Goal: Task Accomplishment & Management: Complete application form

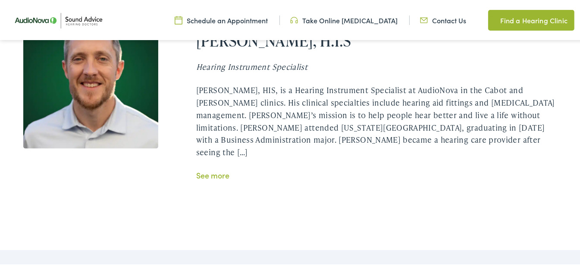
scroll to position [1725, 0]
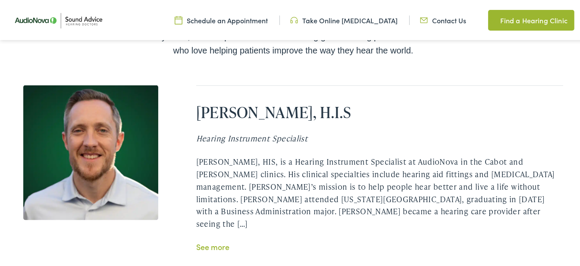
click at [218, 240] on link "See more" at bounding box center [212, 245] width 33 height 11
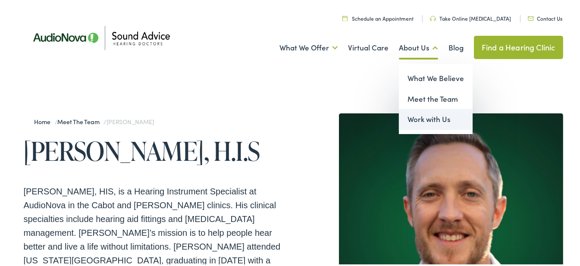
click at [430, 122] on link "Work with Us" at bounding box center [436, 118] width 74 height 21
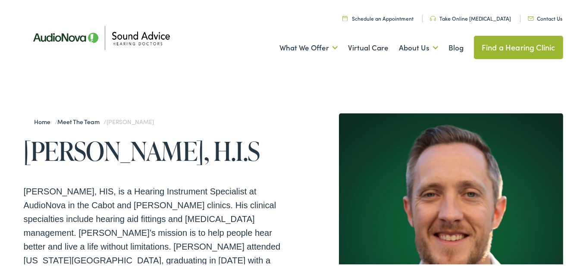
click at [540, 17] on link "Contact Us" at bounding box center [545, 16] width 35 height 7
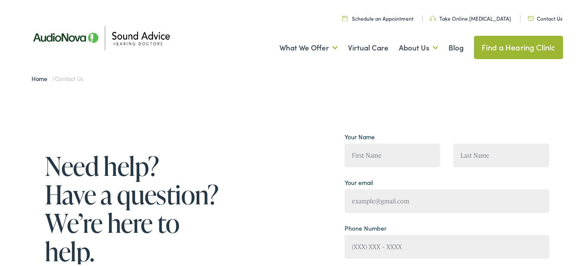
click at [392, 154] on input "Contact form" at bounding box center [393, 154] width 96 height 24
type input "[PERSON_NAME]"
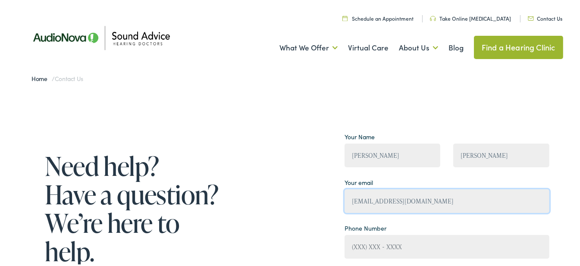
type input "[EMAIL_ADDRESS][DOMAIN_NAME]"
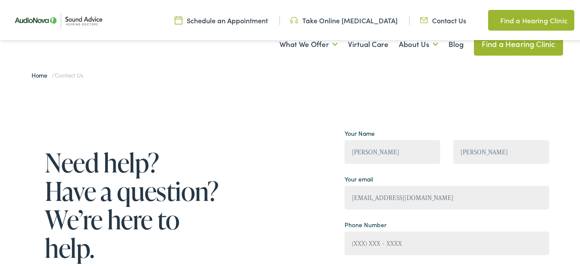
scroll to position [158, 0]
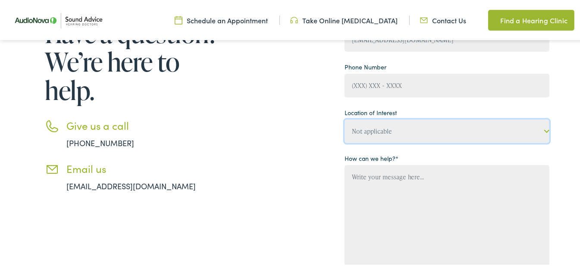
click at [546, 129] on select "Not applicable Sound Advice Hearing Doctors, Branson West Sound Advice Hearing …" at bounding box center [447, 130] width 205 height 24
select select "Sound Advice Hearing Doctors, Cabot"
click at [345, 118] on select "Not applicable Sound Advice Hearing Doctors, Branson West Sound Advice Hearing …" at bounding box center [447, 130] width 205 height 24
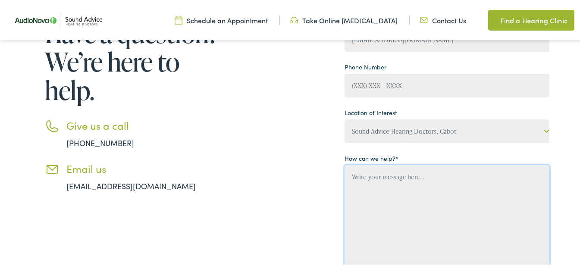
click at [385, 172] on textarea "Contact form" at bounding box center [447, 216] width 205 height 105
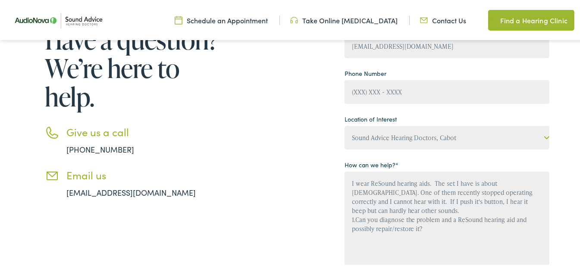
scroll to position [242, 0]
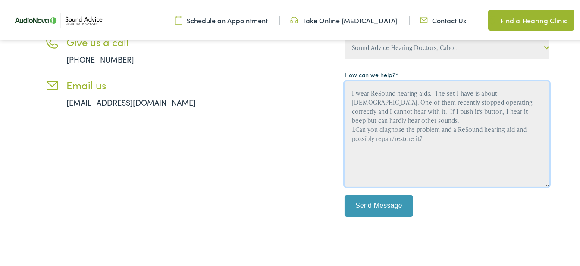
click at [356, 132] on textarea "I wear ReSound hearing aids. The set I have is about 8 years old. One of them r…" at bounding box center [447, 132] width 205 height 105
click at [433, 136] on textarea "I wear ReSound hearing aids. The set I have is about 8 years old. One of them r…" at bounding box center [447, 132] width 205 height 105
drag, startPoint x: 412, startPoint y: 173, endPoint x: 348, endPoint y: 88, distance: 107.2
click at [331, 82] on div "Need help? Have a question? We’re here to help. Give us a call 888-480-2052 Ema…" at bounding box center [286, 57] width 526 height 347
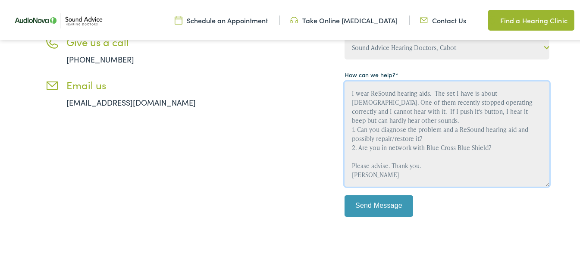
type textarea "I wear ReSound hearing aids. The set I have is about 8 years old. One of them r…"
click at [445, 175] on textarea "I wear ReSound hearing aids. The set I have is about 8 years old. One of them r…" at bounding box center [447, 132] width 205 height 105
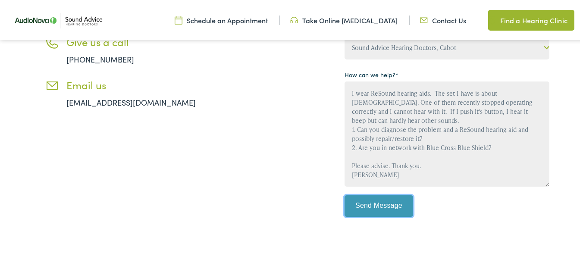
click at [371, 207] on input "Send Message" at bounding box center [379, 205] width 69 height 22
